Goal: Use online tool/utility: Utilize a website feature to perform a specific function

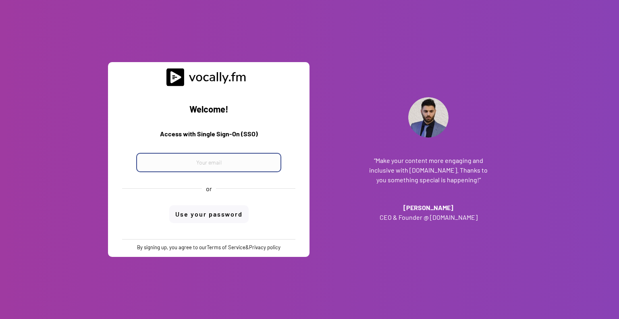
click at [220, 162] on input "email" at bounding box center [208, 162] width 145 height 19
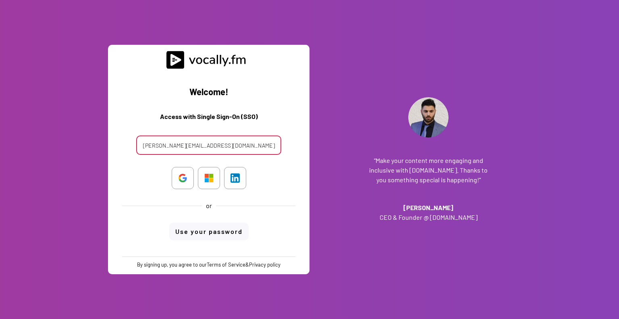
type input "francescopio.graziano@external.eni.com"
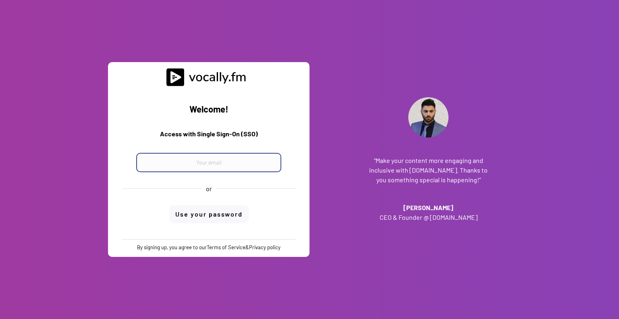
click at [215, 166] on input "email" at bounding box center [208, 162] width 145 height 19
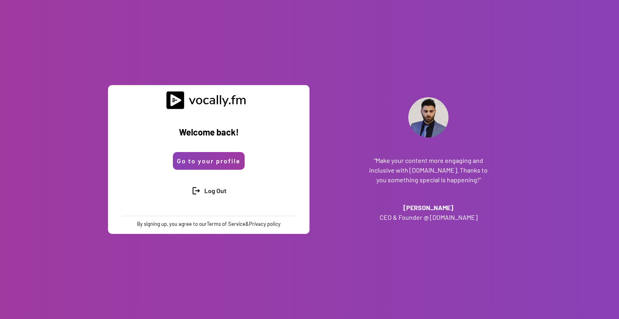
click at [215, 162] on button "Go to your profile" at bounding box center [209, 161] width 72 height 18
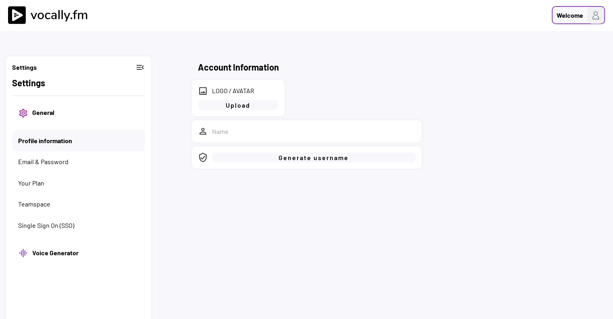
click at [591, 14] on img at bounding box center [595, 15] width 17 height 17
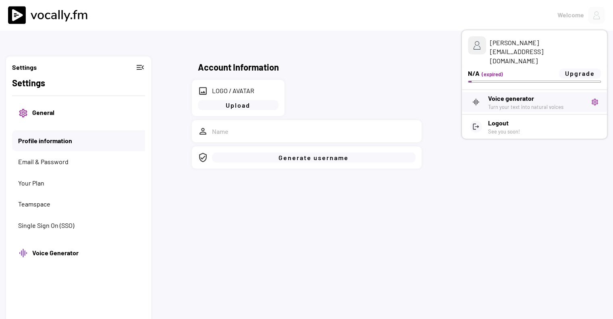
click at [528, 93] on h3 "Voice generator" at bounding box center [536, 98] width 97 height 10
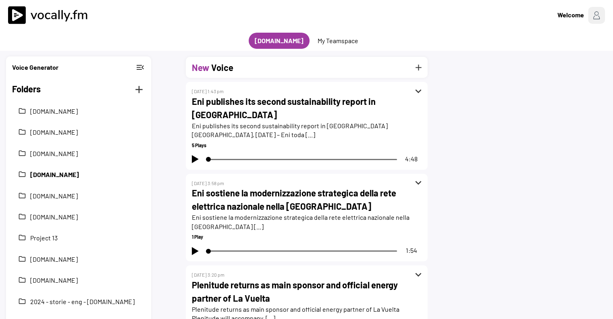
click at [79, 176] on button "2025-news-ita-eni.com" at bounding box center [84, 174] width 109 height 9
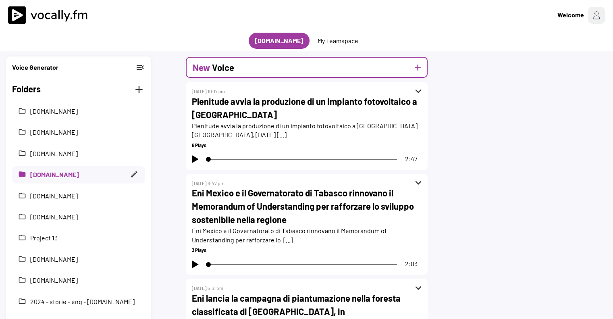
click at [245, 74] on div "New Voice add" at bounding box center [307, 67] width 242 height 21
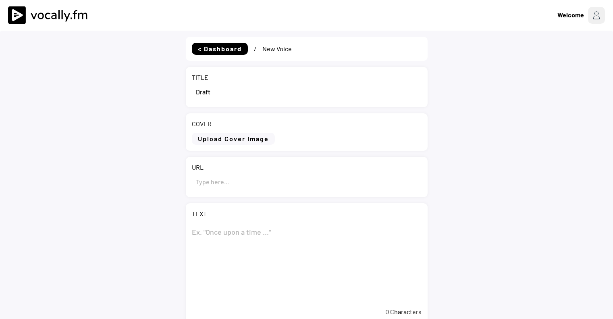
select select ""PLACEHOLDER_1427118222253""
click at [250, 181] on input "input" at bounding box center [307, 181] width 230 height 19
paste input "https://www.eni.com/it-IT/media/news/2025/09/eni-agsm-aim-porto-marghera-avviat…"
type input "https://www.eni.com/it-IT/media/news/2025/09/eni-agsm-aim-porto-marghera-avviat…"
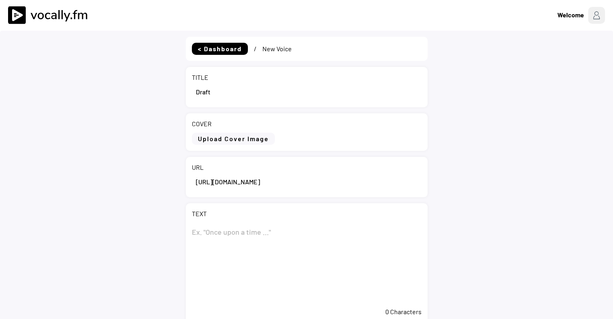
scroll to position [0, 0]
click at [290, 100] on input "input" at bounding box center [307, 91] width 230 height 19
paste input "Eni e AGSM AIM, a [GEOGRAPHIC_DATA] avviati i lavori per la stazione di riforni…"
type input "Eni e AGSM AIM, a [GEOGRAPHIC_DATA] avviati i lavori per la stazione di riforni…"
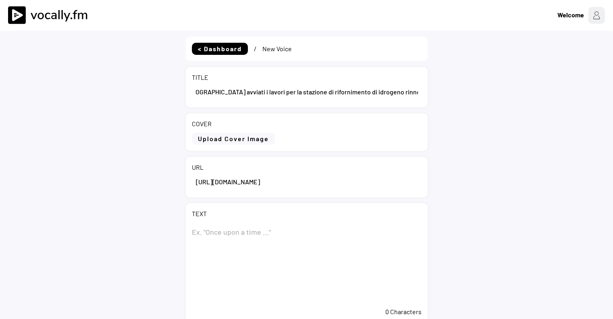
click at [239, 224] on textarea at bounding box center [307, 262] width 230 height 81
paste textarea "Eni e AGSM AIM, a [GEOGRAPHIC_DATA] avviati i lavori per la stazione di riforni…"
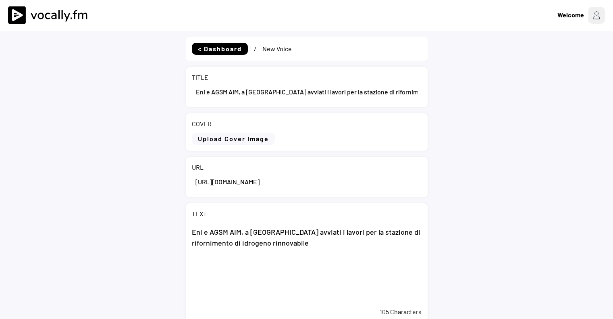
scroll to position [40, 0]
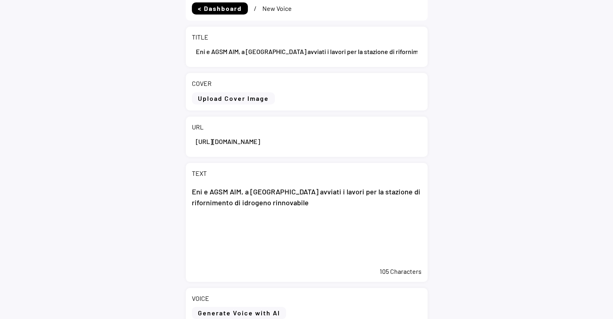
click at [274, 199] on textarea "Eni e AGSM AIM, a [GEOGRAPHIC_DATA] avviati i lavori per la stazione di riforni…" at bounding box center [307, 222] width 230 height 81
paste textarea "La jv Green Hydrogen Venezia realizza l’impianto di produzione, Enilive la staz…"
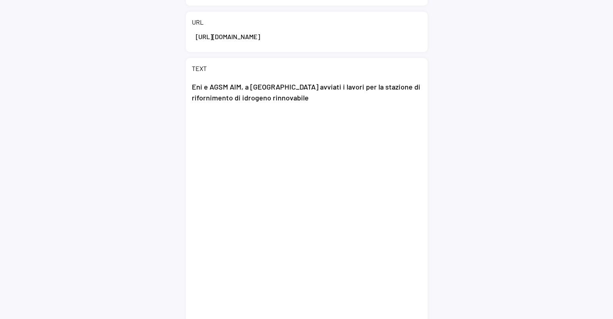
scroll to position [115, 0]
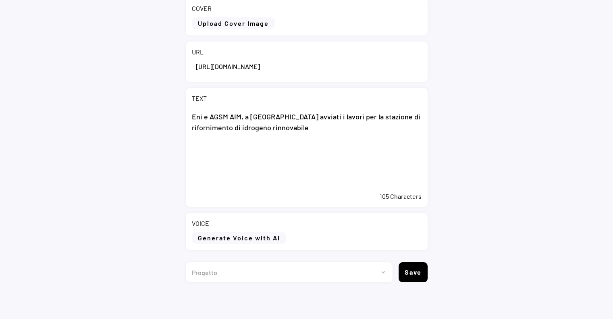
click at [250, 170] on textarea "Eni e AGSM AIM, a [GEOGRAPHIC_DATA] avviati i lavori per la stazione di riforni…" at bounding box center [307, 147] width 230 height 81
click at [316, 135] on textarea "Eni e AGSM AIM, a [GEOGRAPHIC_DATA] avviati i lavori per la stazione di riforni…" at bounding box center [307, 147] width 230 height 81
paste textarea "La jv Green Hydrogen Venezia realizza l’impianto di produzione, Enilive la staz…"
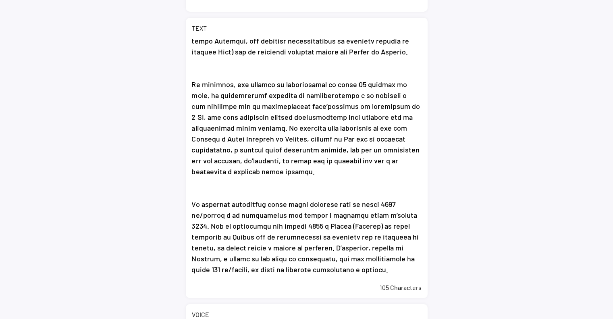
scroll to position [276, 0]
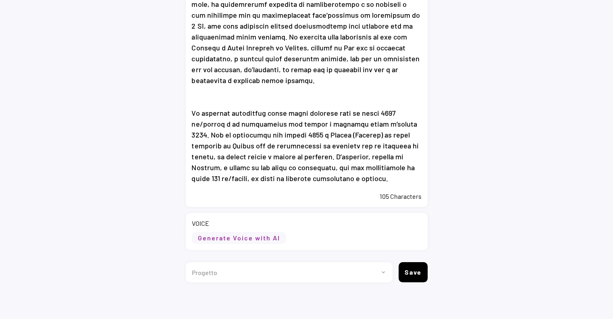
type textarea "Eni e AGSM AIM, a Porto Marghera avviati i lavori per la stazione di rifornimen…"
click at [235, 233] on button "Generate Voice with AI" at bounding box center [239, 238] width 94 height 12
select select ""chat""
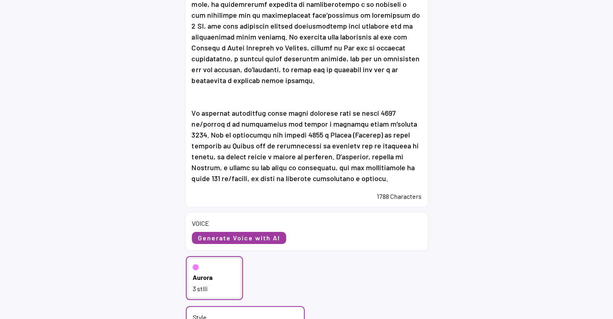
scroll to position [357, 0]
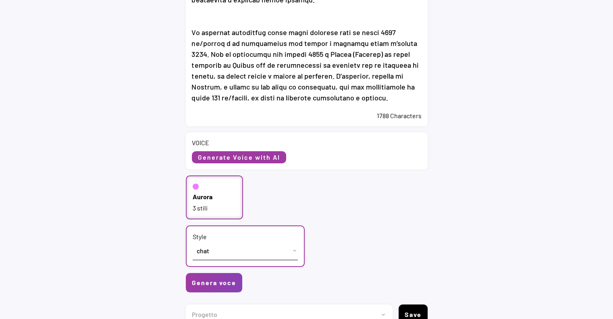
click at [222, 204] on div "3 stili" at bounding box center [215, 207] width 44 height 9
select select ""Italian (Italy)""
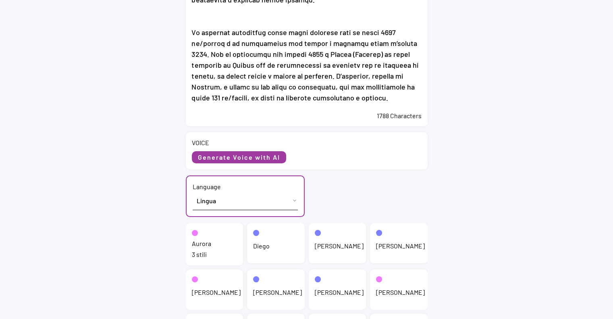
scroll to position [397, 0]
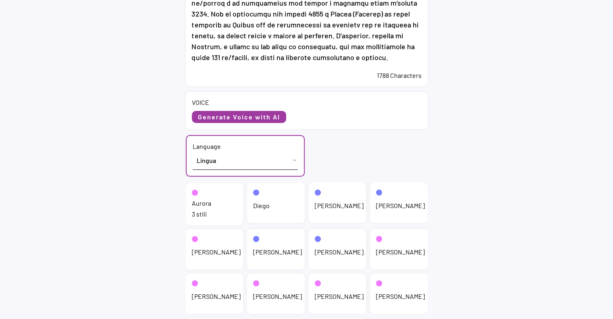
click at [200, 204] on div "Aurora" at bounding box center [201, 203] width 19 height 9
select select ""chat""
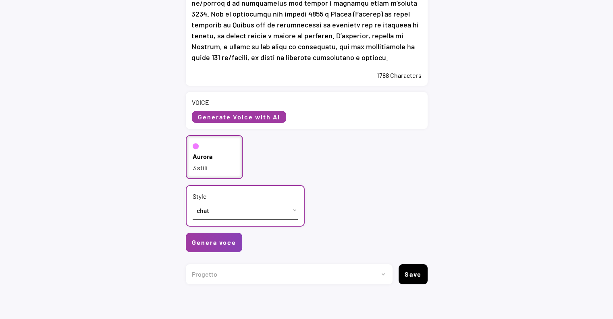
click at [234, 272] on select "Progetto 2023 - cs - eng - eni.com 2023 - cs - ita - eni.com 2023 - storie - it…" at bounding box center [286, 274] width 201 height 20
select select ""1348695171700984260__LOOKUP__1736529585216x422194726936772600""
click at [186, 264] on select "Progetto 2023 - cs - eng - eni.com 2023 - cs - ita - eni.com 2023 - storie - it…" at bounding box center [286, 274] width 201 height 20
click at [234, 247] on button "Genera voce" at bounding box center [214, 241] width 56 height 19
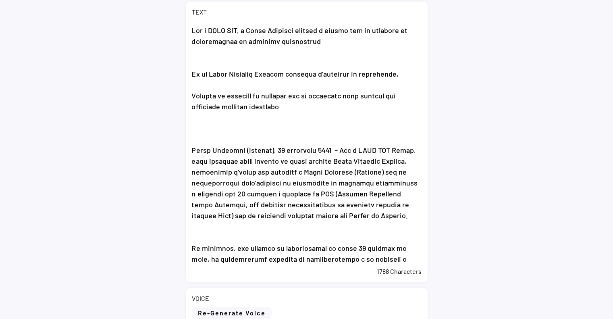
scroll to position [446, 0]
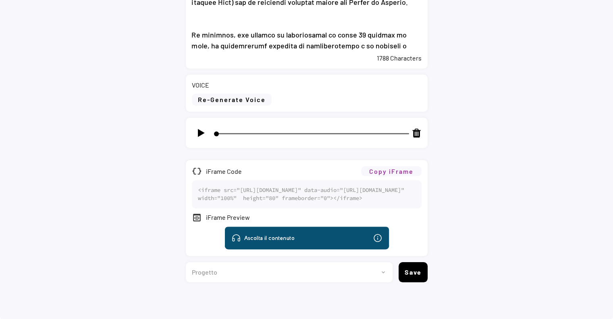
click at [385, 166] on button "Copy iFrame" at bounding box center [391, 171] width 60 height 10
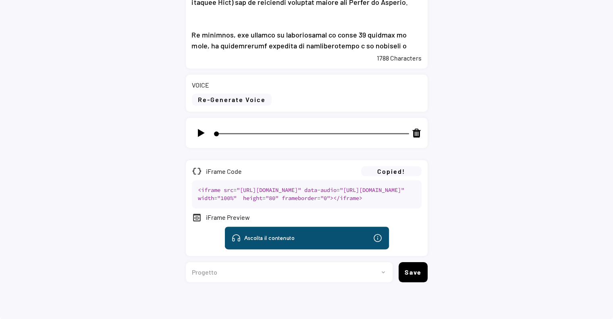
click at [288, 264] on select "Progetto 2023 - cs - eng - [DOMAIN_NAME] 2023 - cs - ita - [DOMAIN_NAME] 2023 -…" at bounding box center [286, 272] width 201 height 20
select select ""1348695171700984260__LOOKUP__1736529585216x422194726936772600""
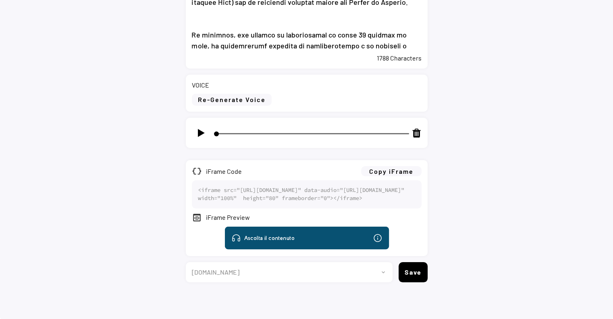
click at [186, 262] on select "Progetto 2023 - cs - eng - [DOMAIN_NAME] 2023 - cs - ita - [DOMAIN_NAME] 2023 -…" at bounding box center [286, 272] width 201 height 20
click at [419, 269] on button "Save" at bounding box center [412, 272] width 29 height 20
